Goal: Task Accomplishment & Management: Complete application form

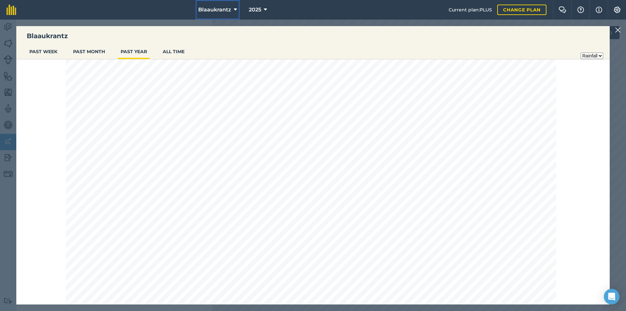
click at [219, 11] on span "Blaaukrantz" at bounding box center [214, 10] width 33 height 8
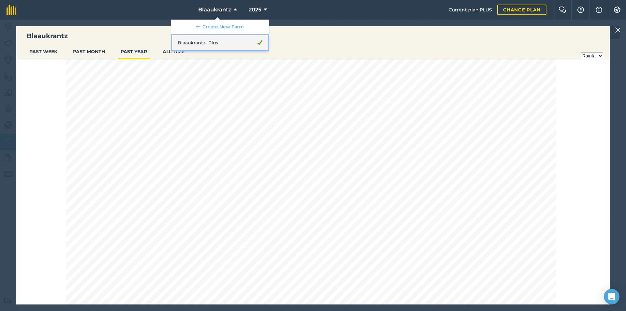
click at [193, 42] on link "Blaaukrantz - Plus" at bounding box center [220, 42] width 98 height 17
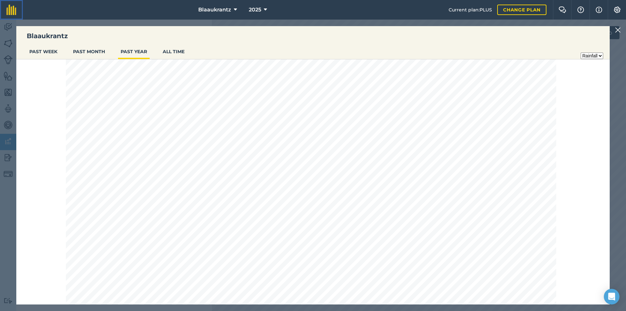
click at [10, 10] on img at bounding box center [12, 10] width 10 height 10
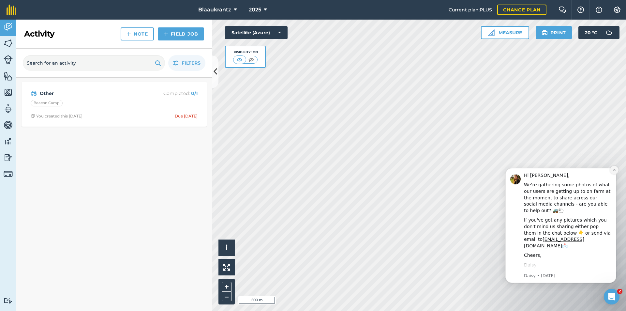
click at [615, 169] on icon "Dismiss notification" at bounding box center [615, 170] width 4 height 4
click at [614, 169] on icon "Dismiss notification" at bounding box center [614, 170] width 2 height 2
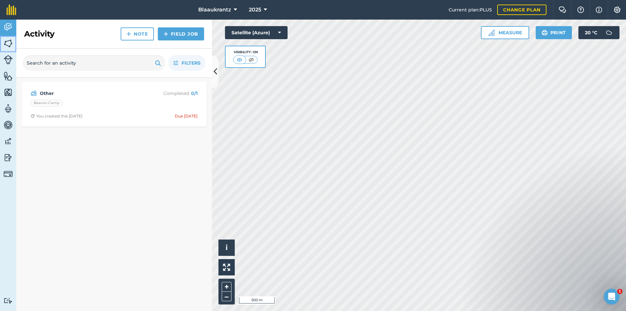
click at [7, 43] on img at bounding box center [8, 43] width 9 height 10
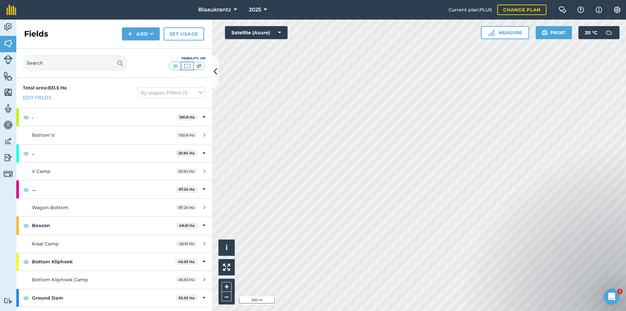
click at [188, 67] on img at bounding box center [187, 66] width 8 height 7
click at [177, 66] on img at bounding box center [176, 66] width 8 height 7
click at [200, 67] on img at bounding box center [199, 66] width 8 height 7
click at [190, 66] on img at bounding box center [187, 66] width 8 height 7
click at [176, 66] on img at bounding box center [176, 66] width 8 height 7
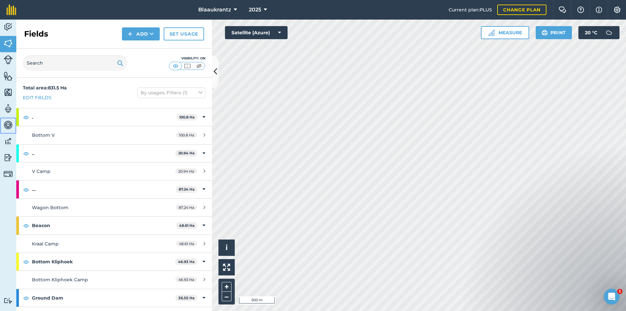
click at [8, 125] on img at bounding box center [8, 125] width 9 height 10
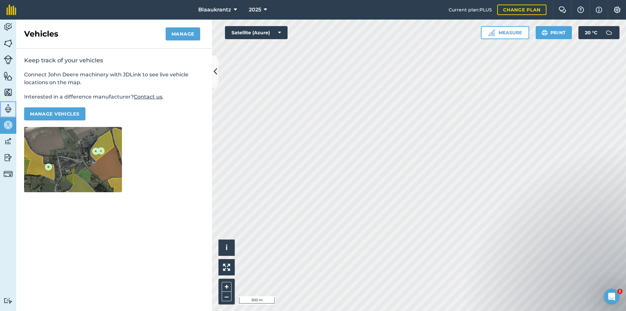
click at [8, 111] on img at bounding box center [8, 109] width 9 height 10
select select "MEMBER"
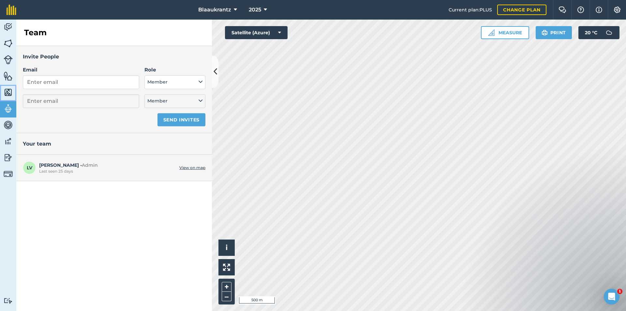
click at [9, 91] on img at bounding box center [8, 92] width 9 height 10
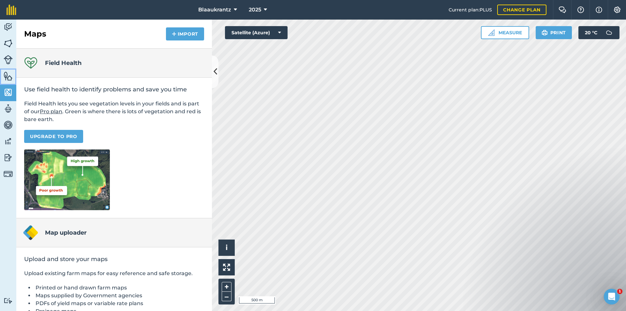
click at [10, 78] on img at bounding box center [8, 76] width 9 height 10
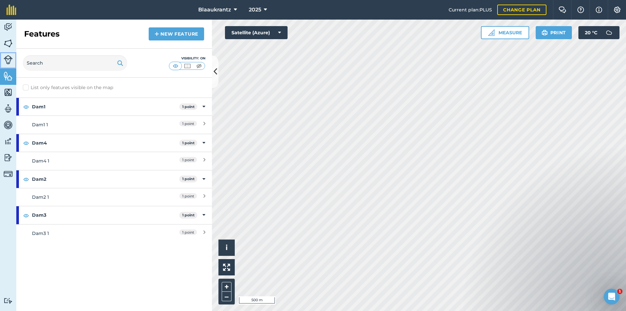
click at [8, 57] on img at bounding box center [8, 59] width 9 height 9
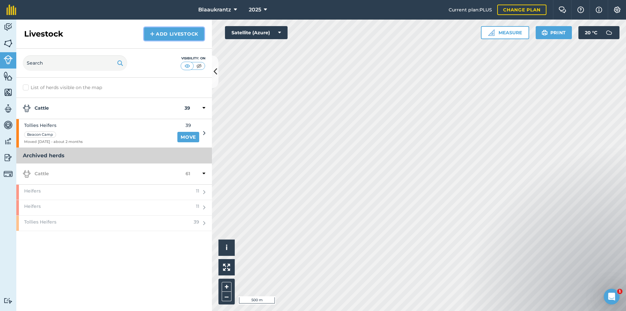
click at [178, 35] on link "Add Livestock" at bounding box center [174, 33] width 60 height 13
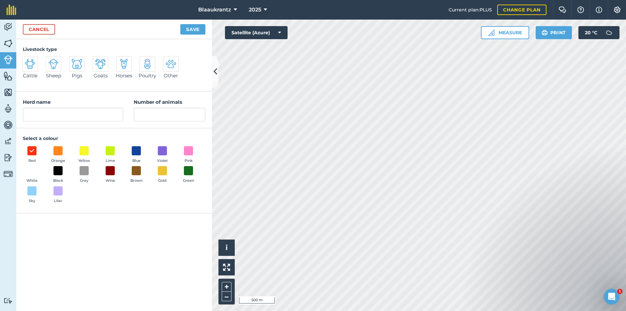
click at [31, 67] on img at bounding box center [30, 64] width 10 height 10
click at [27, 60] on input "Cattle" at bounding box center [25, 58] width 4 height 4
radio input "true"
type input "Cattle"
click at [176, 113] on input "Number of animals" at bounding box center [170, 115] width 72 height 14
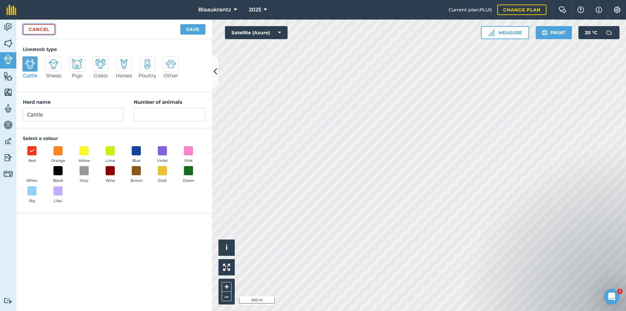
click at [41, 29] on link "Cancel" at bounding box center [39, 29] width 32 height 10
